Goal: Task Accomplishment & Management: Manage account settings

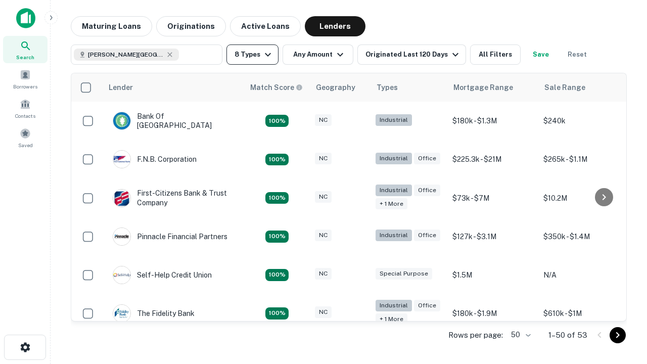
click at [252, 55] on button "8 Types" at bounding box center [252, 54] width 52 height 20
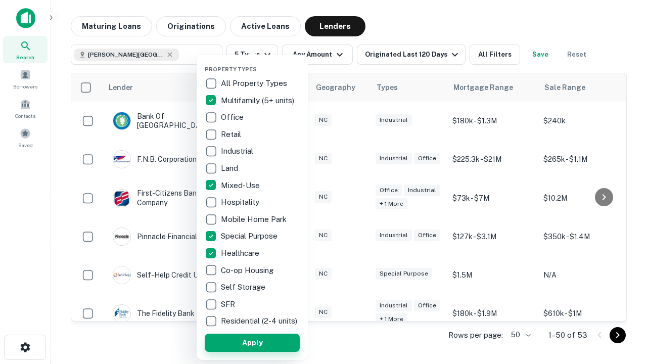
click at [252, 342] on button "Apply" at bounding box center [252, 342] width 95 height 18
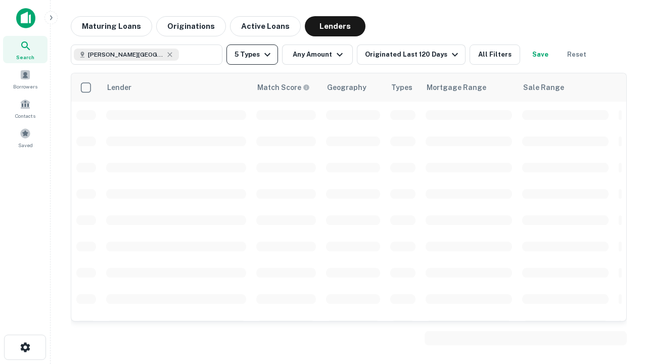
click at [252, 55] on button "5 Types" at bounding box center [252, 54] width 52 height 20
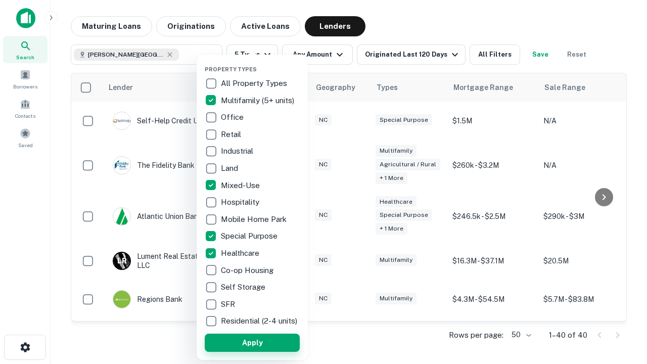
click at [270, 342] on button "Apply" at bounding box center [252, 342] width 95 height 18
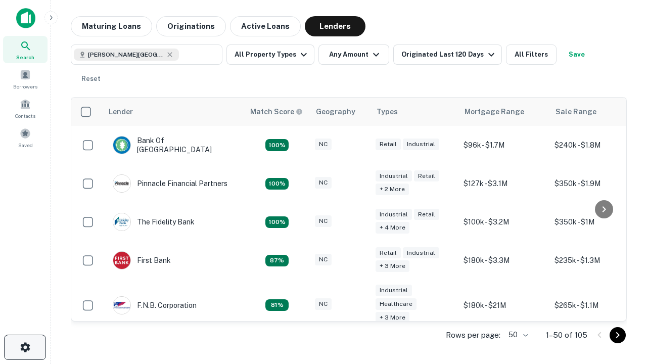
click at [25, 347] on icon "button" at bounding box center [25, 347] width 12 height 12
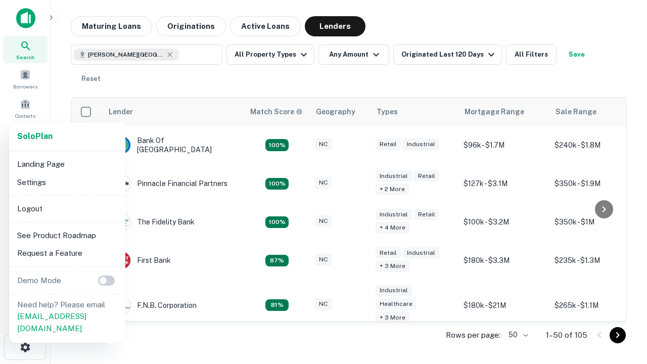
click at [67, 208] on li "Logout" at bounding box center [67, 209] width 108 height 18
